Goal: Download file/media

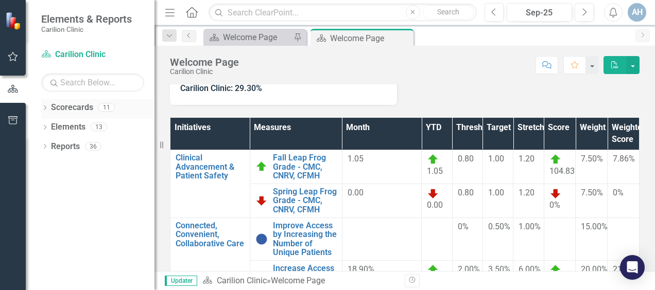
click at [45, 109] on icon "Dropdown" at bounding box center [44, 109] width 7 height 6
click at [54, 125] on icon "Dropdown" at bounding box center [50, 127] width 8 height 6
click at [62, 148] on icon "Dropdown" at bounding box center [61, 146] width 8 height 6
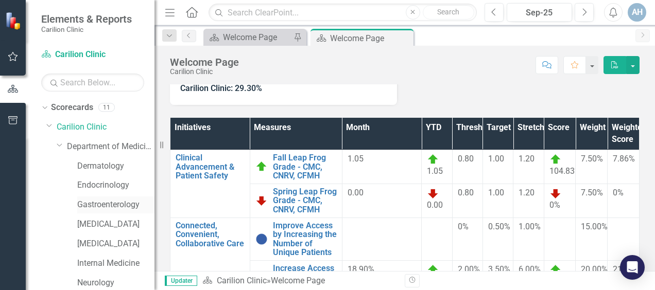
click at [110, 204] on link "Gastroenterology" at bounding box center [115, 205] width 77 height 12
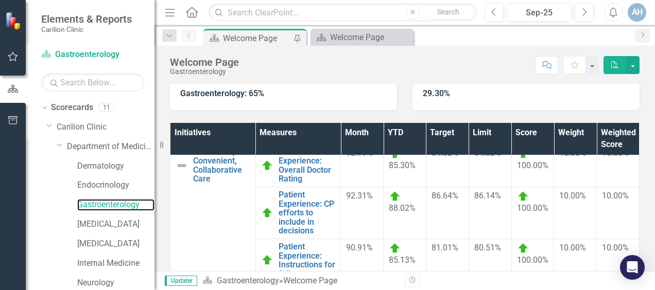
scroll to position [206, 0]
click at [633, 63] on button "button" at bounding box center [632, 65] width 13 height 18
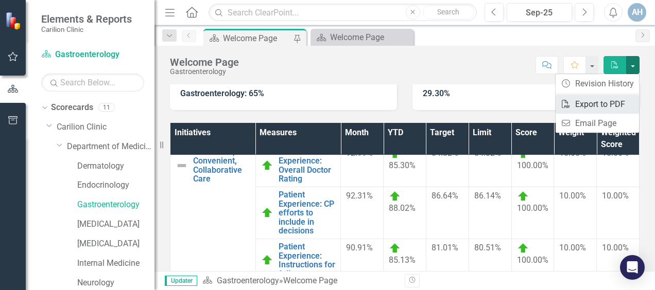
click at [602, 102] on link "PDF Export to PDF" at bounding box center [597, 104] width 83 height 19
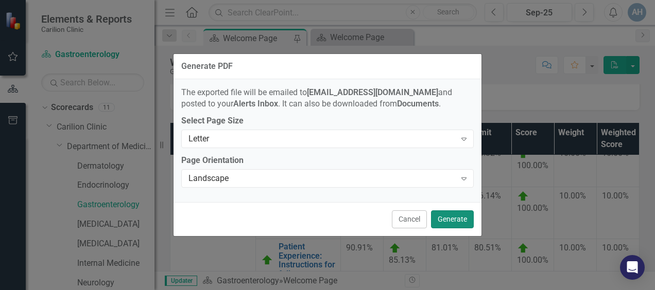
click at [458, 219] on button "Generate" at bounding box center [452, 220] width 43 height 18
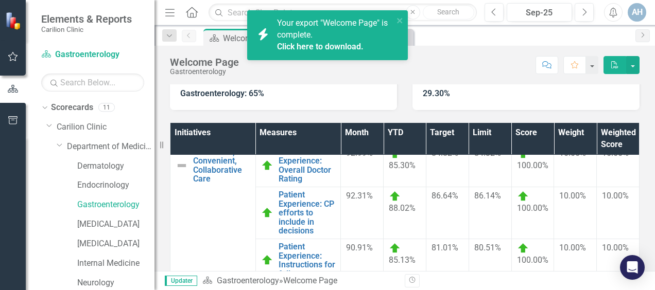
click at [303, 21] on span "Your export "Welcome Page" is complete. Click here to download." at bounding box center [334, 35] width 114 height 35
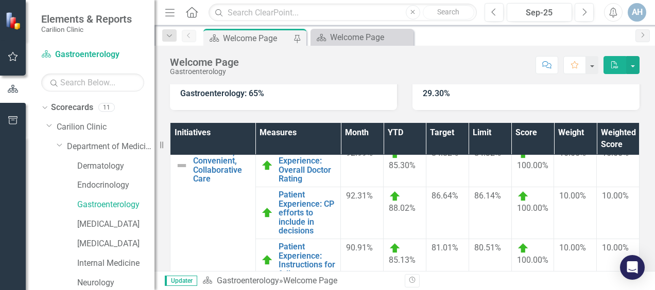
click at [613, 14] on icon "Alerts" at bounding box center [613, 12] width 11 height 10
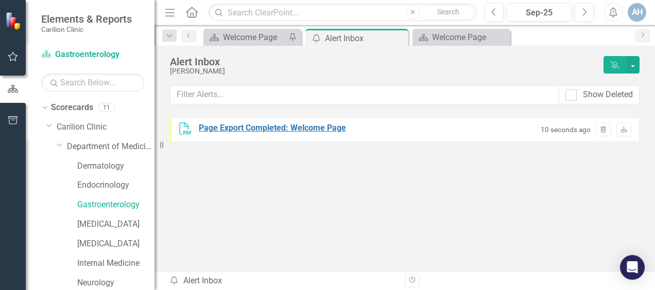
click at [298, 133] on div "Page Export Completed: Welcome Page" at bounding box center [272, 129] width 147 height 12
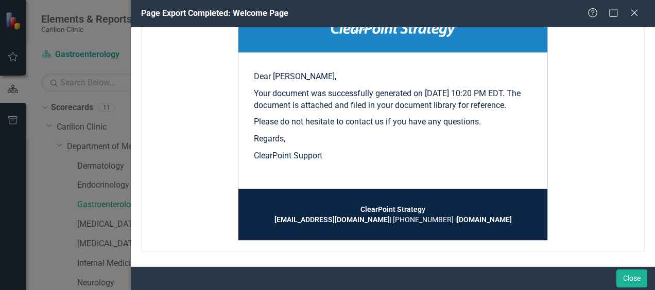
scroll to position [23, 0]
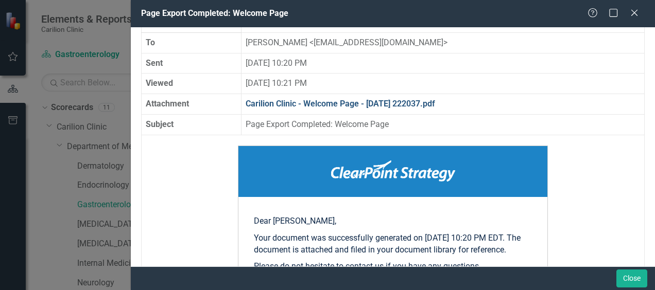
click at [359, 103] on link "Carilion Clinic - Welcome Page - [DATE] 222037.pdf" at bounding box center [340, 104] width 189 height 10
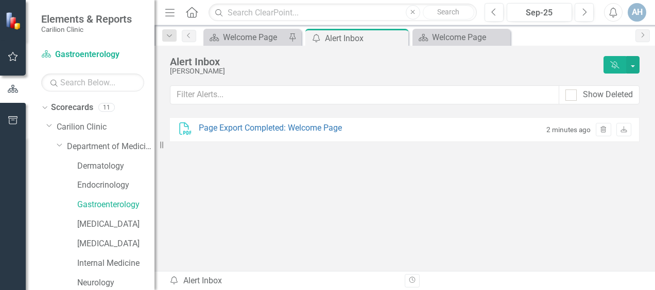
click at [266, 238] on div "PDF Page Export Completed: Welcome Page 2 minutes ago Trash Download" at bounding box center [405, 183] width 470 height 133
click at [114, 207] on link "Gastroenterology" at bounding box center [115, 205] width 77 height 12
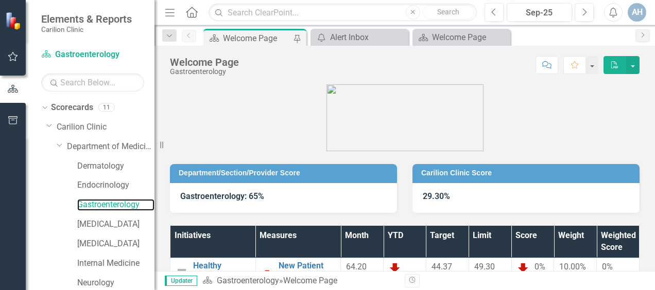
scroll to position [154, 0]
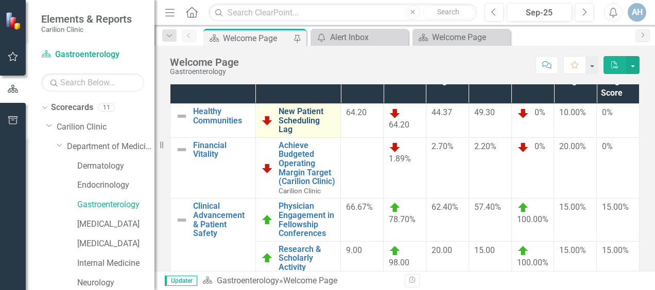
click at [292, 111] on link "New Patient Scheduling Lag" at bounding box center [307, 120] width 57 height 27
